Goal: Transaction & Acquisition: Download file/media

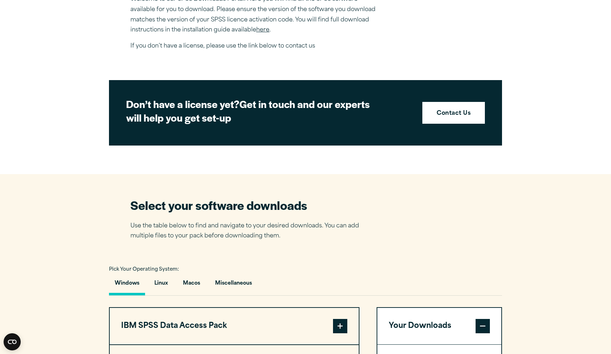
scroll to position [278, 0]
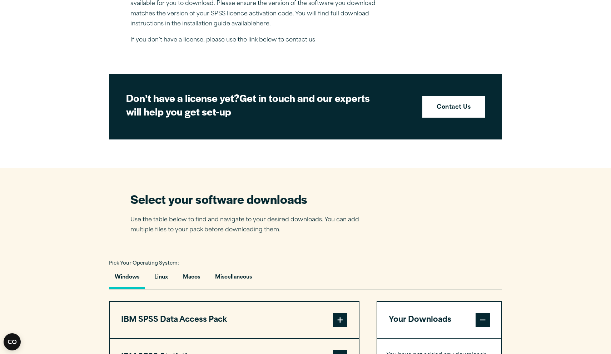
click at [362, 2] on p "Welcome to our SPSS Downloads Portal. Here you will find all the SPSS software …" at bounding box center [255, 8] width 250 height 41
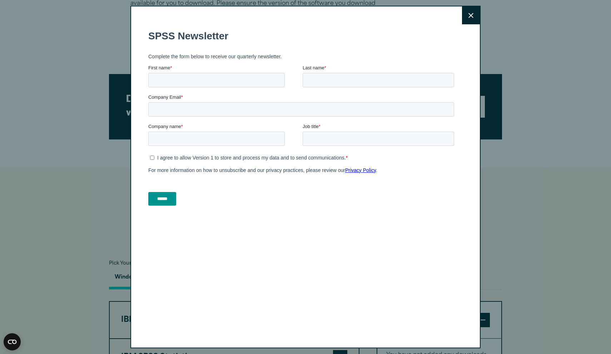
click at [474, 19] on button "Close" at bounding box center [471, 15] width 18 height 18
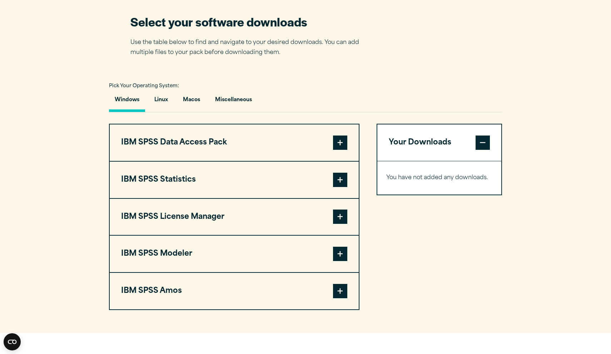
scroll to position [541, 0]
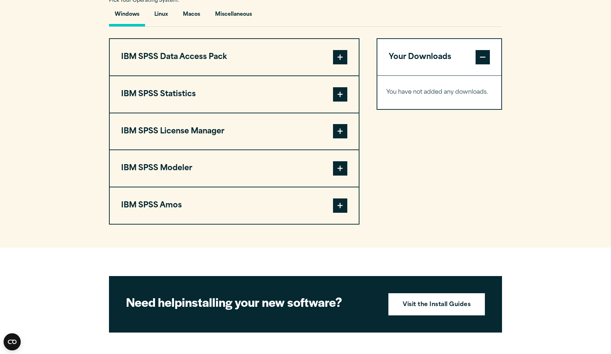
click at [344, 94] on span at bounding box center [340, 94] width 14 height 14
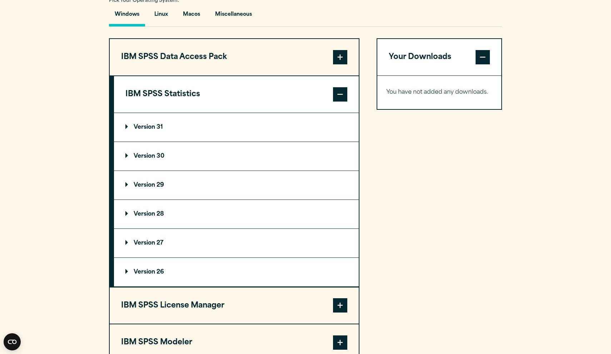
click at [162, 183] on p "Version 29" at bounding box center [144, 185] width 39 height 6
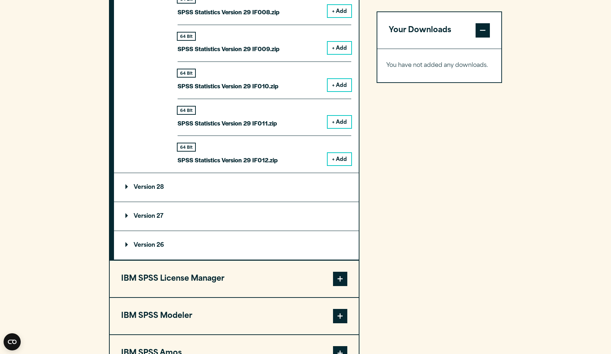
scroll to position [1155, 0]
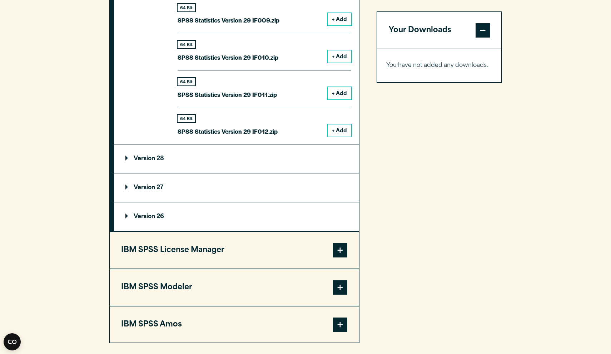
click at [155, 191] on summary "Version 27" at bounding box center [236, 187] width 245 height 29
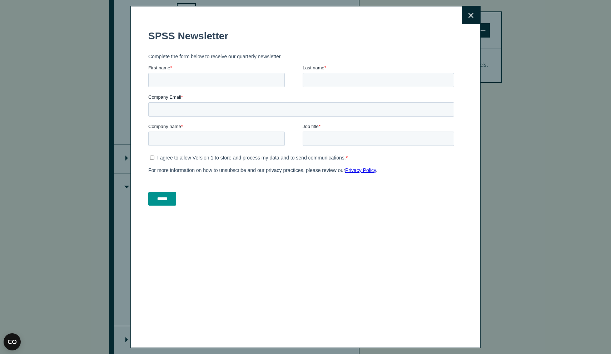
click at [469, 15] on icon at bounding box center [471, 15] width 5 height 5
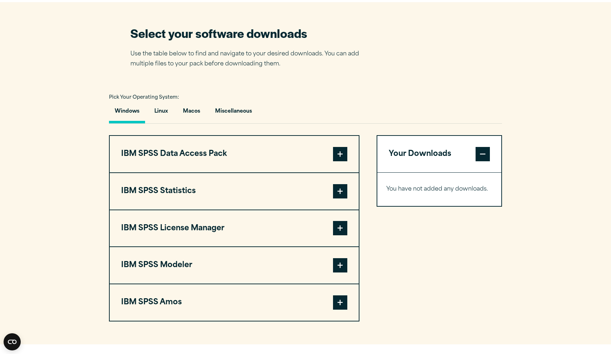
scroll to position [454, 0]
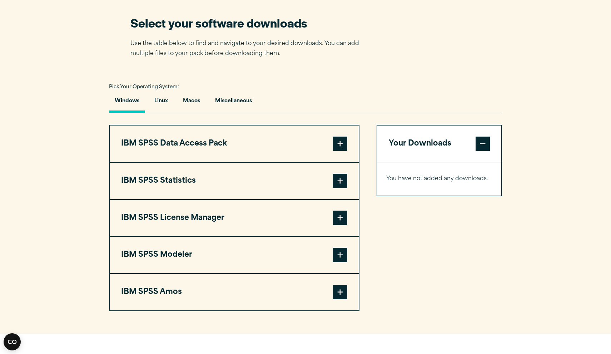
click at [343, 180] on span at bounding box center [340, 181] width 14 height 14
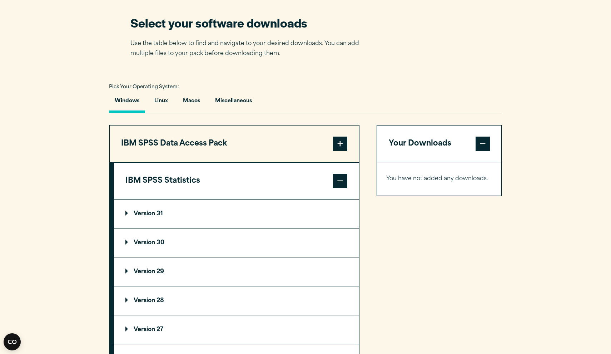
click at [133, 270] on p "Version 29" at bounding box center [144, 272] width 39 height 6
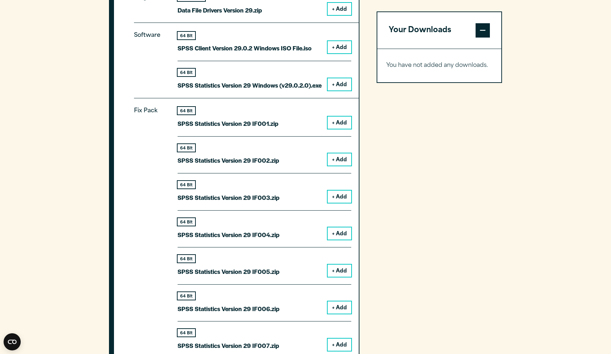
scroll to position [756, 0]
click at [337, 120] on button "+ Add" at bounding box center [340, 123] width 24 height 12
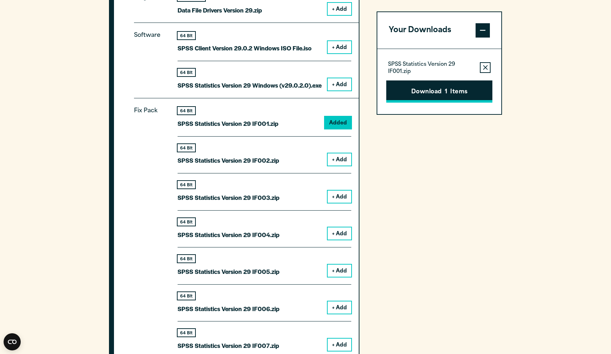
click at [437, 88] on button "Download 1 Items" at bounding box center [439, 91] width 106 height 22
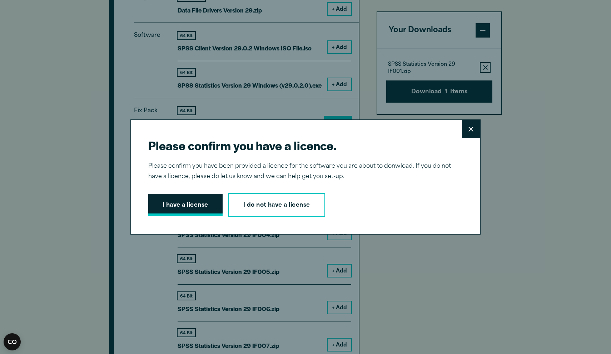
click at [186, 209] on button "I have a license" at bounding box center [185, 205] width 74 height 22
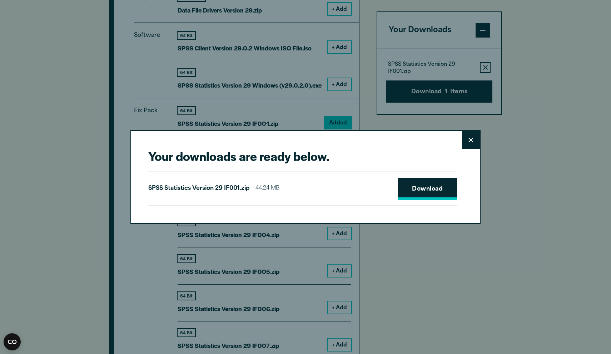
click at [441, 184] on link "Download" at bounding box center [427, 189] width 59 height 22
click at [474, 140] on button "Close" at bounding box center [471, 140] width 18 height 18
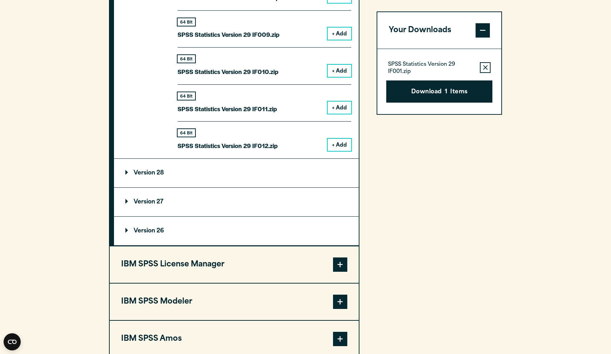
scroll to position [1198, 0]
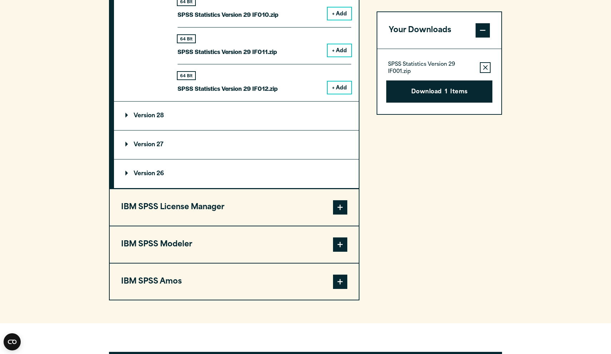
click at [158, 113] on p "Version 28" at bounding box center [144, 116] width 39 height 6
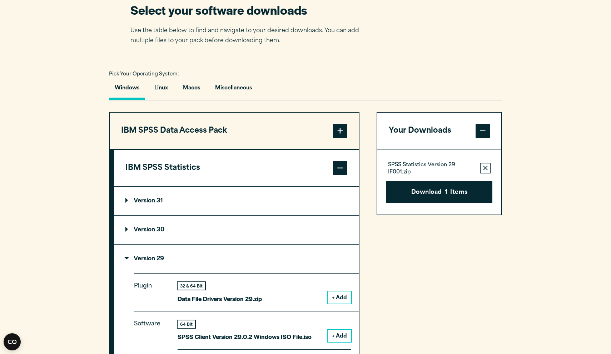
scroll to position [467, 0]
click at [186, 88] on button "Macos" at bounding box center [191, 90] width 29 height 20
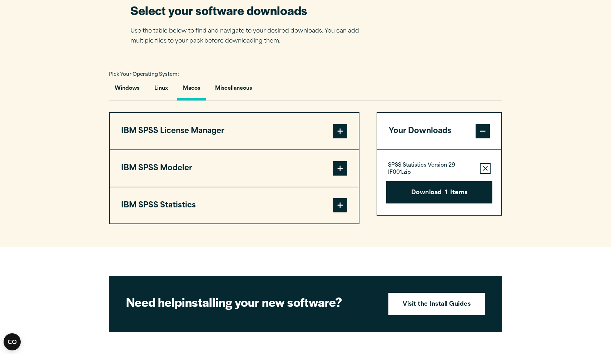
click at [339, 199] on span at bounding box center [340, 205] width 14 height 14
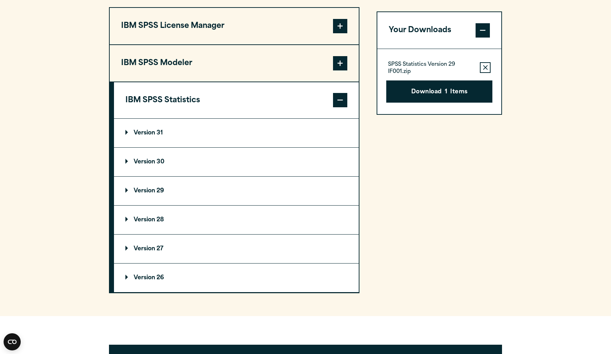
scroll to position [622, 0]
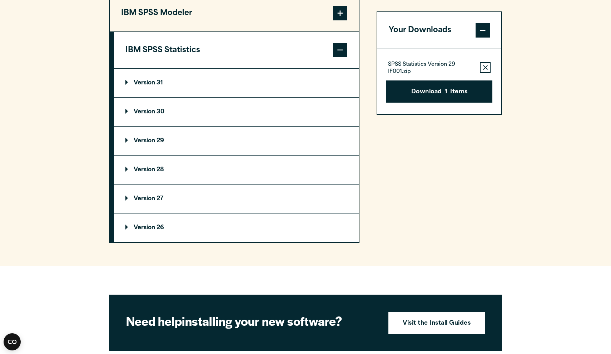
click at [133, 139] on p "Version 29" at bounding box center [144, 141] width 39 height 6
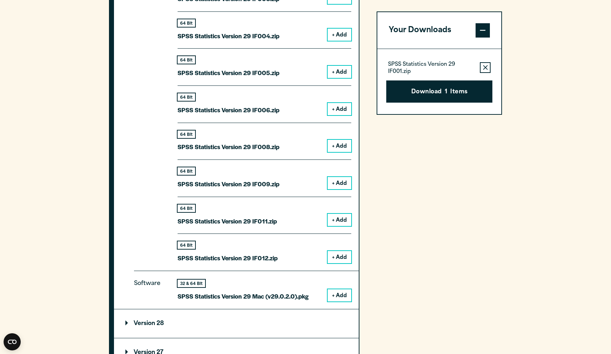
scroll to position [903, 0]
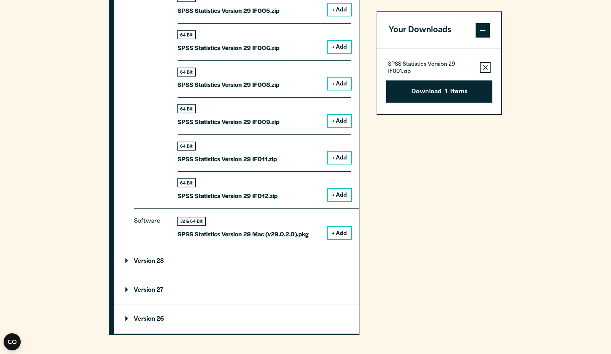
click at [341, 233] on button "+ Add" at bounding box center [340, 233] width 24 height 12
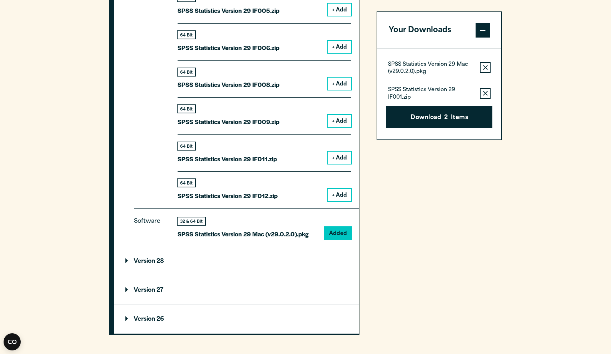
click at [489, 92] on button "Remove this item from your software download list" at bounding box center [485, 93] width 11 height 11
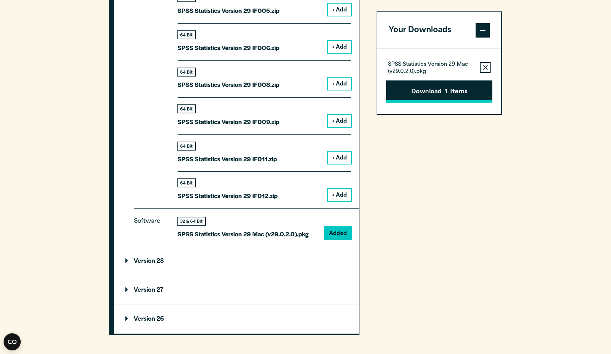
click at [463, 96] on button "Download 1 Items" at bounding box center [439, 91] width 106 height 22
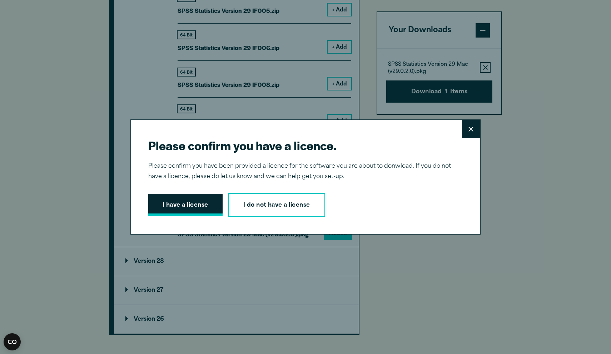
click at [200, 201] on button "I have a license" at bounding box center [185, 205] width 74 height 22
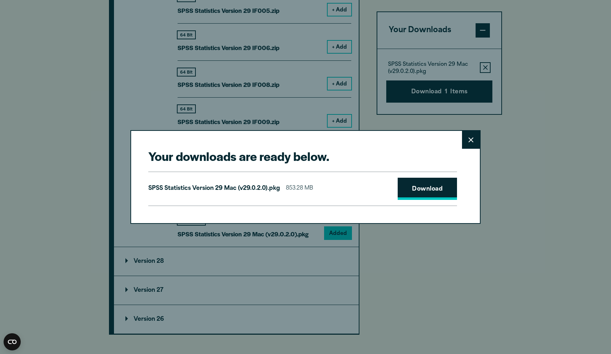
click at [445, 192] on link "Download" at bounding box center [427, 189] width 59 height 22
click at [472, 143] on button "Close" at bounding box center [471, 140] width 18 height 18
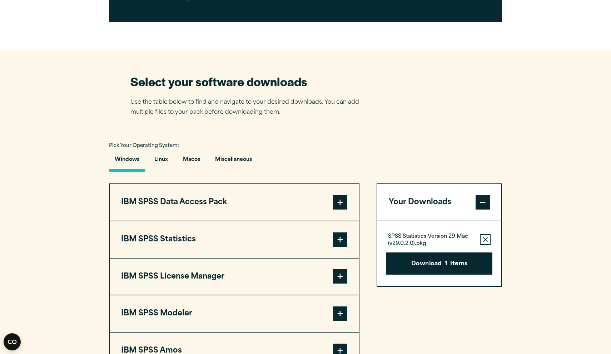
scroll to position [355, 0]
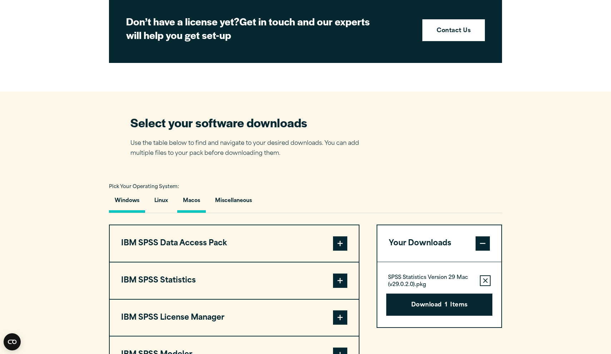
click at [196, 196] on button "Macos" at bounding box center [191, 202] width 29 height 20
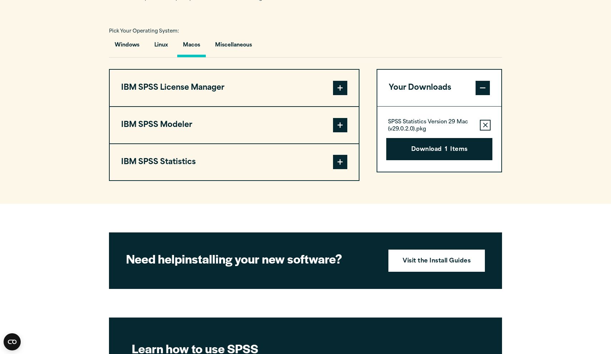
scroll to position [546, 0]
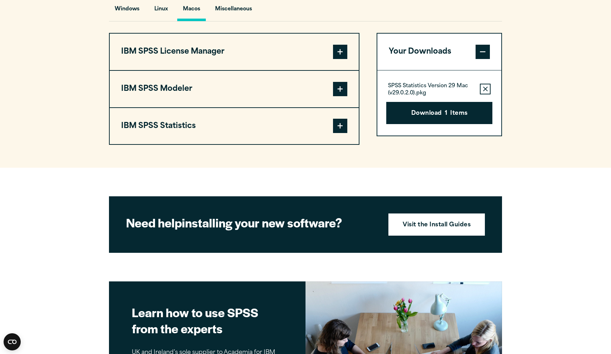
click at [341, 131] on span at bounding box center [340, 126] width 14 height 14
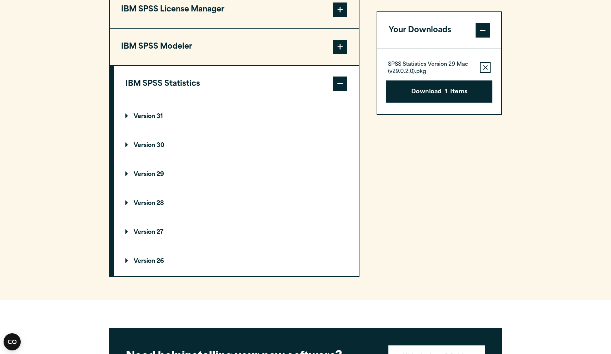
scroll to position [588, 0]
click at [134, 174] on p "Version 29" at bounding box center [144, 175] width 39 height 6
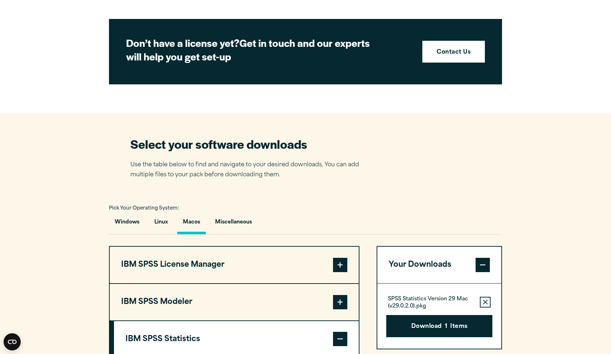
scroll to position [331, 0]
